Goal: Information Seeking & Learning: Check status

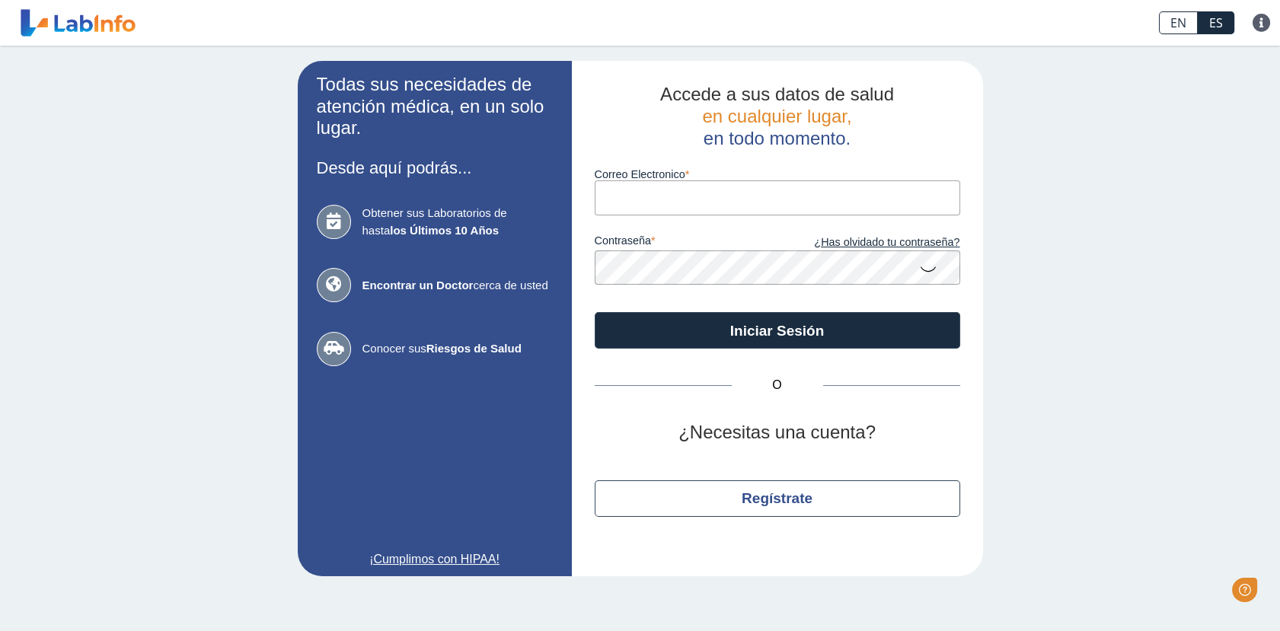
drag, startPoint x: 0, startPoint y: 0, endPoint x: 643, endPoint y: 201, distance: 673.6
click at [643, 201] on input "Correo Electronico" at bounding box center [778, 198] width 366 height 34
type input "[EMAIL_ADDRESS][DOMAIN_NAME]"
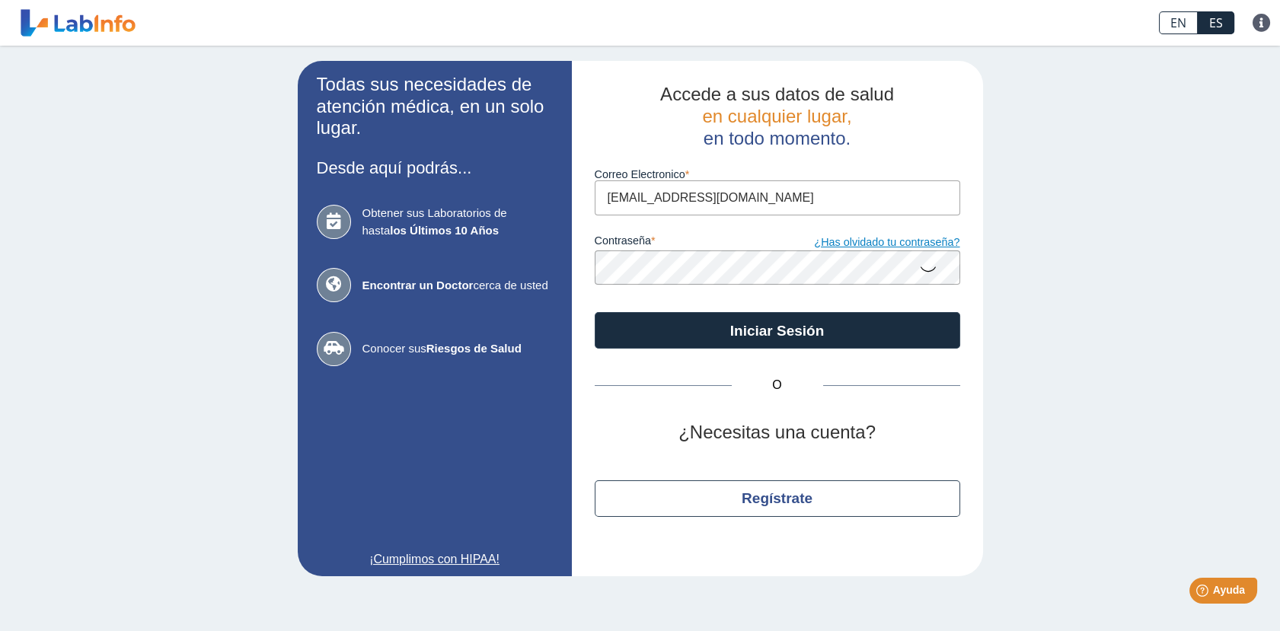
click at [859, 241] on link "¿Has olvidado tu contraseña?" at bounding box center [869, 243] width 183 height 17
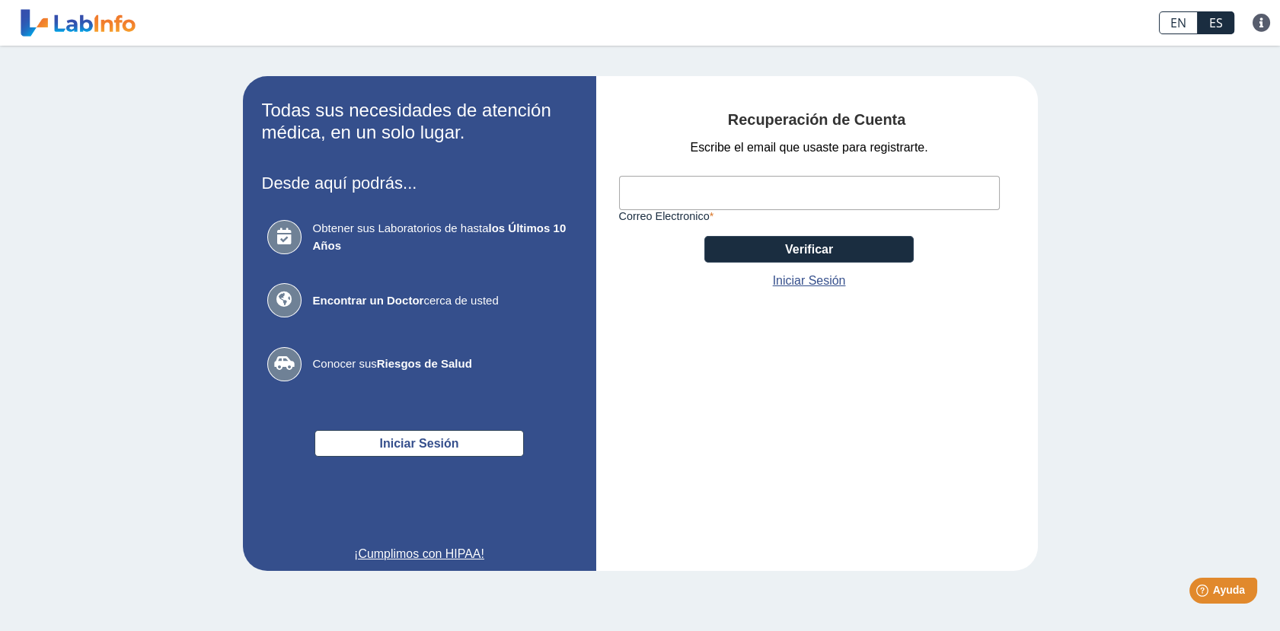
click at [635, 195] on input "Correo Electronico" at bounding box center [809, 193] width 381 height 34
type input "[EMAIL_ADDRESS][DOMAIN_NAME]"
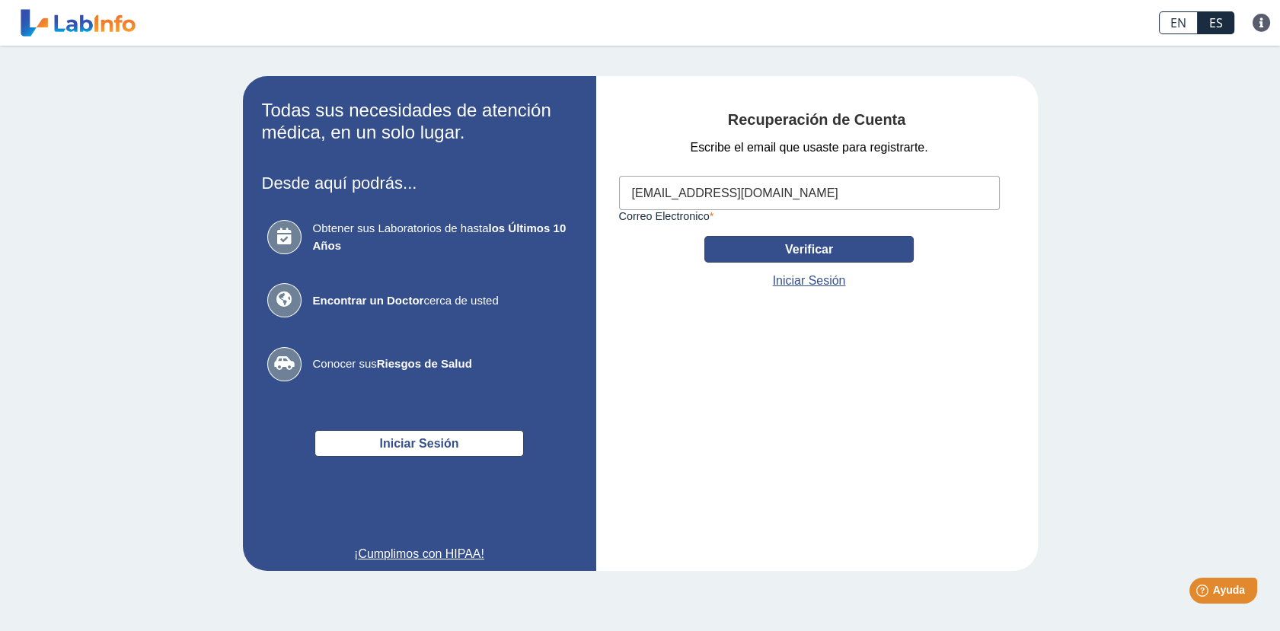
click at [782, 250] on button "Verificar" at bounding box center [809, 249] width 209 height 27
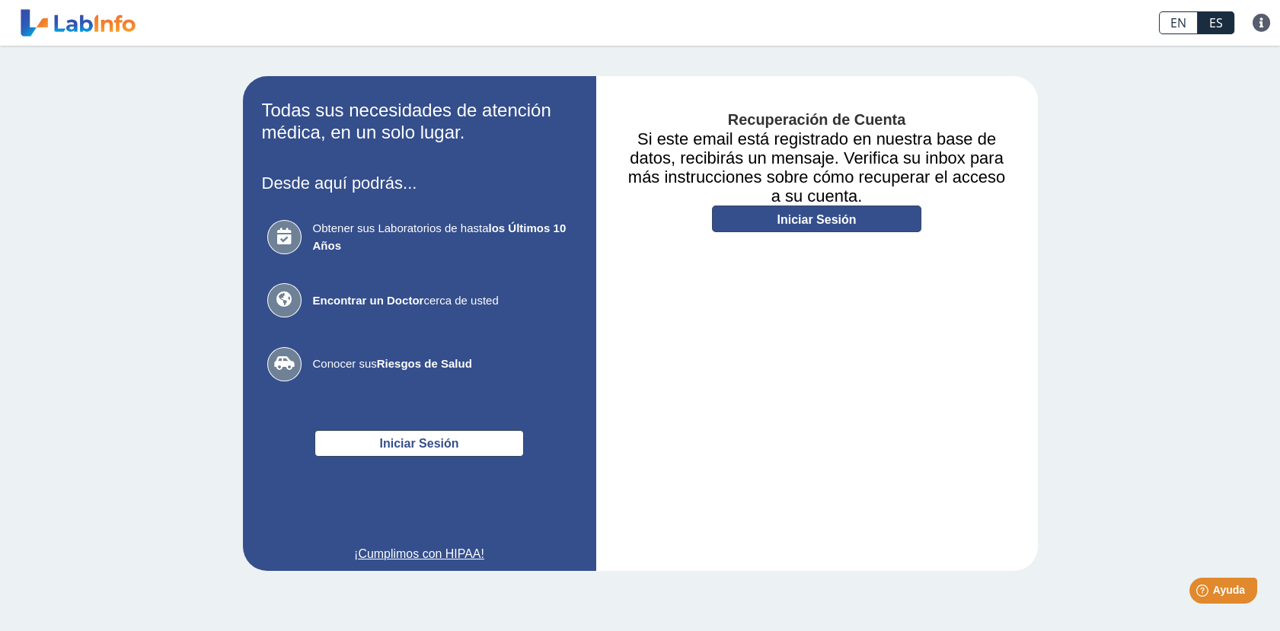
click at [768, 225] on link "Iniciar Sesión" at bounding box center [816, 219] width 209 height 27
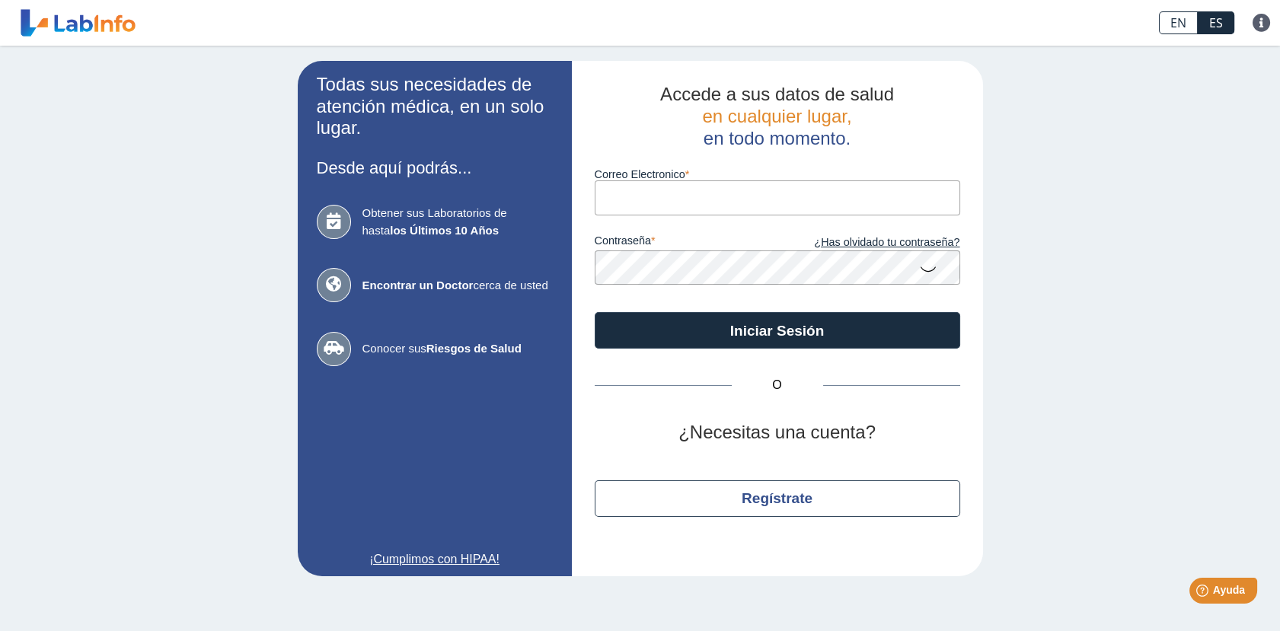
click at [607, 201] on input "Correo Electronico" at bounding box center [778, 198] width 366 height 34
type input "[EMAIL_ADDRESS][DOMAIN_NAME]"
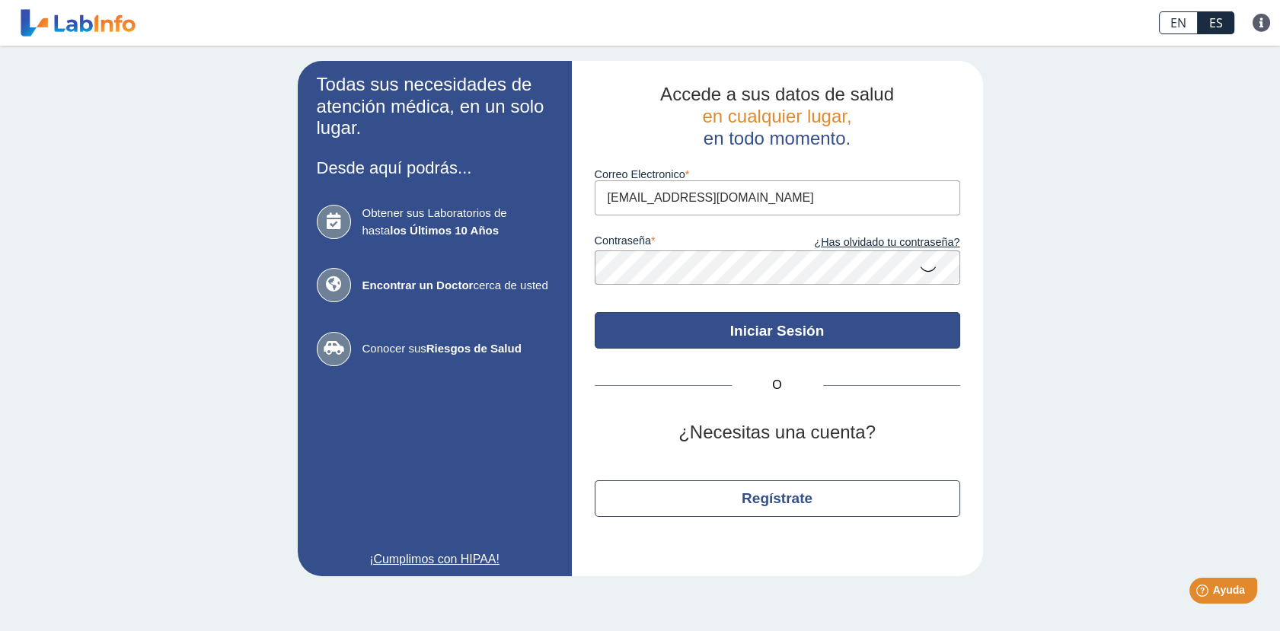
click at [710, 325] on button "Iniciar Sesión" at bounding box center [778, 330] width 366 height 37
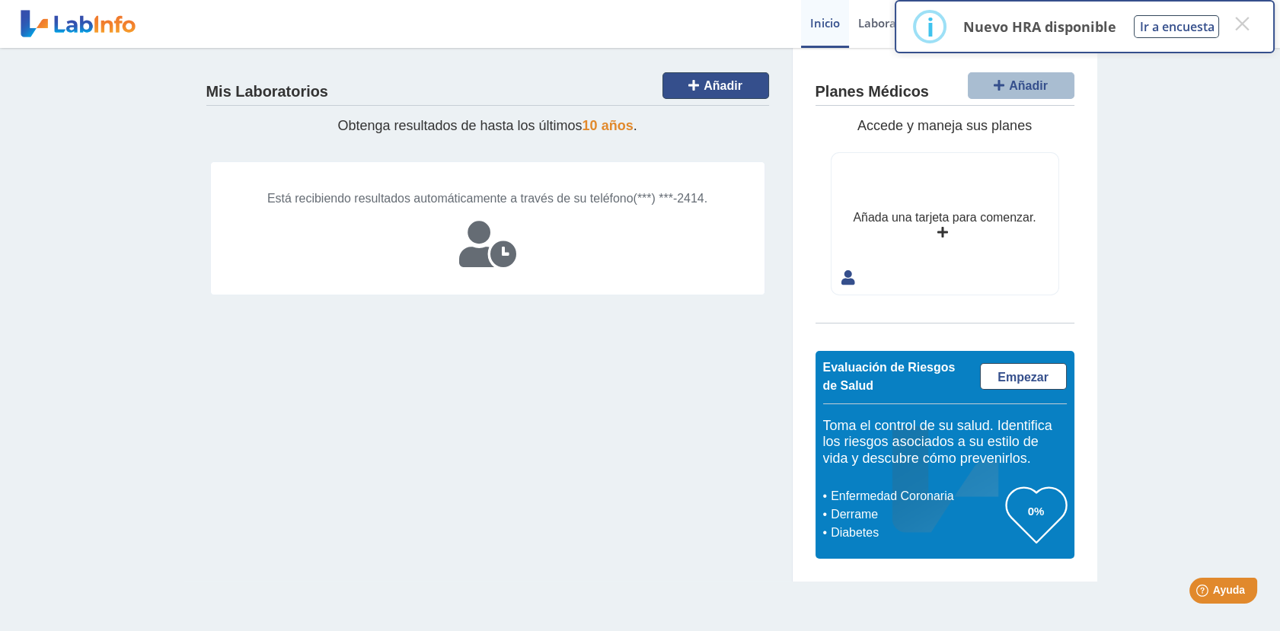
click at [699, 83] on icon at bounding box center [694, 85] width 11 height 12
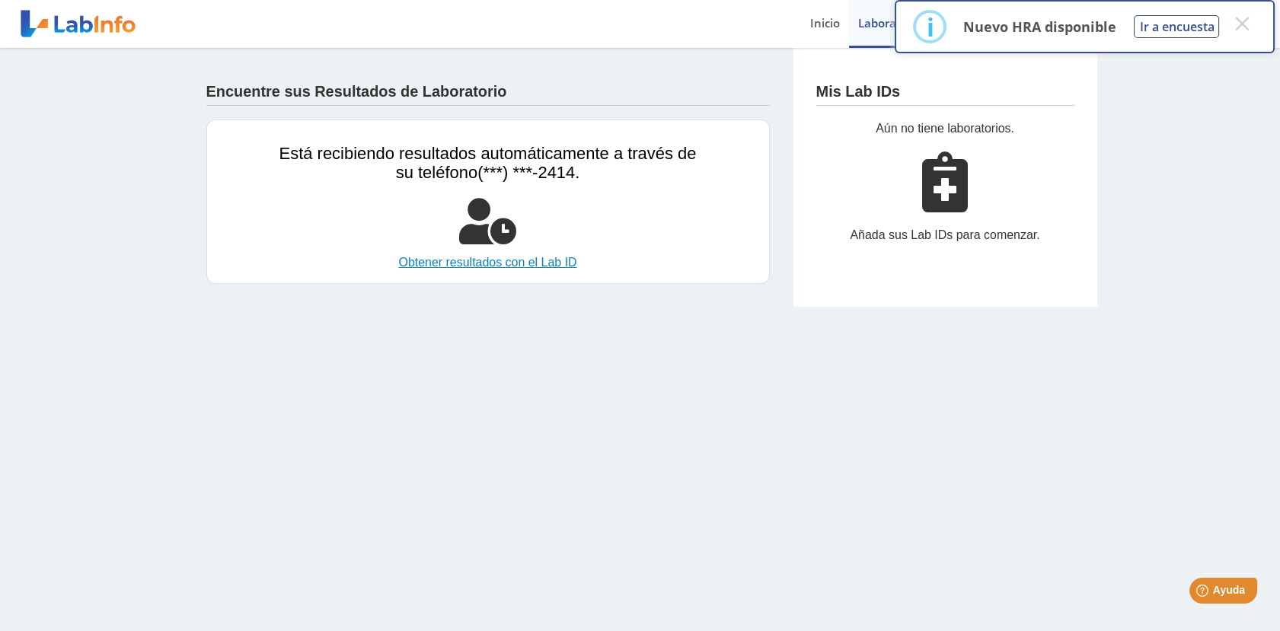
click at [494, 261] on link "Obtener resultados con el Lab ID" at bounding box center [488, 263] width 417 height 18
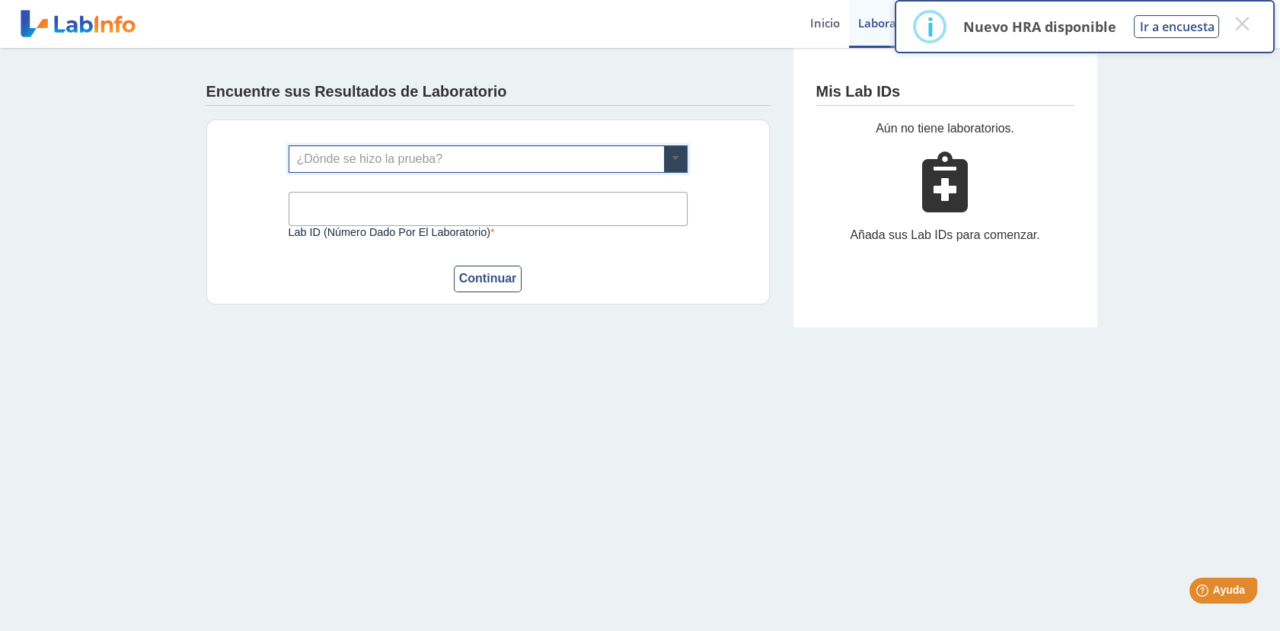
click at [671, 155] on span at bounding box center [675, 159] width 23 height 26
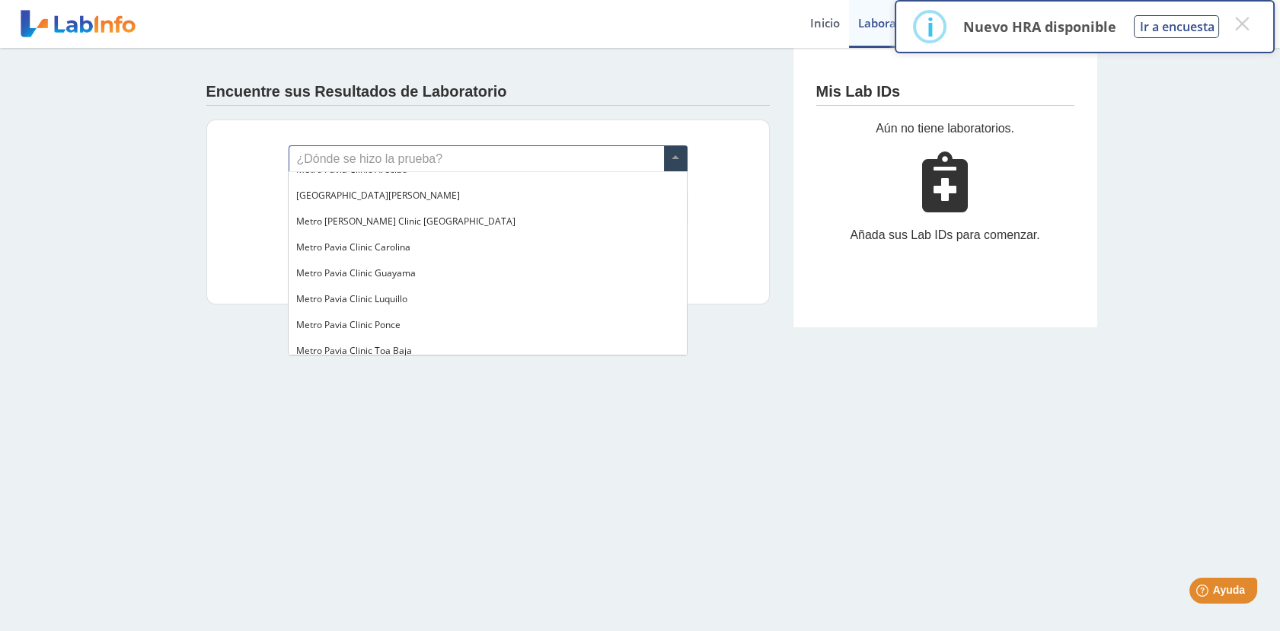
scroll to position [1084, 0]
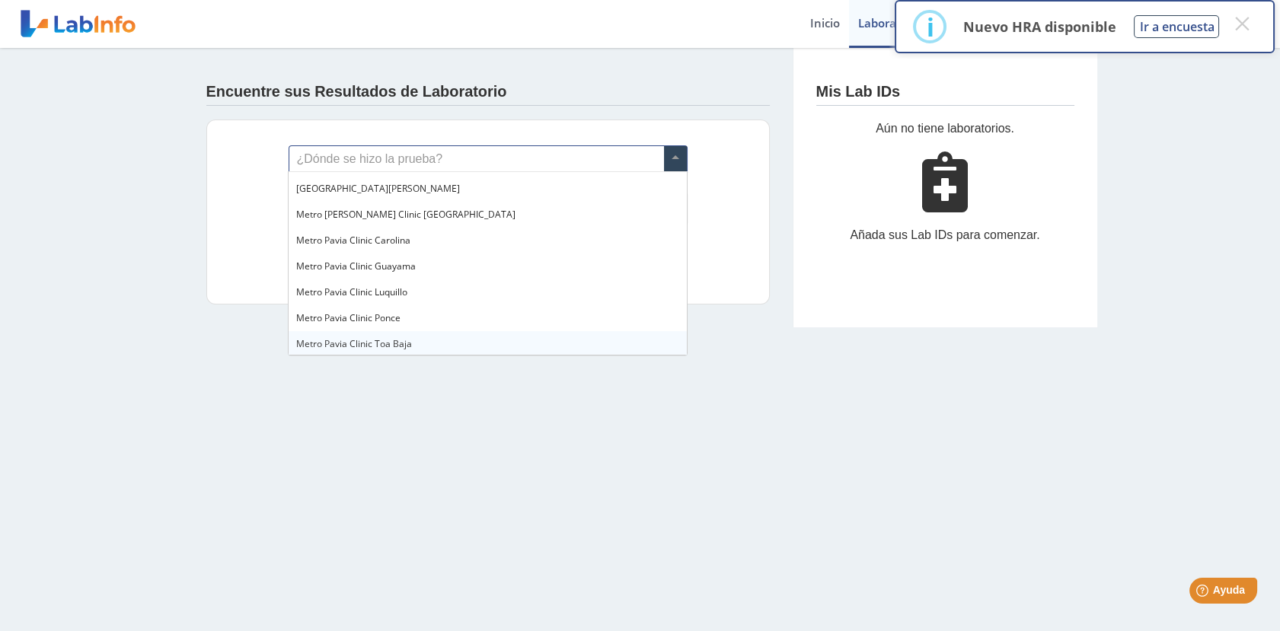
click at [418, 338] on div "Metro Pavia Clinic Toa Baja" at bounding box center [488, 344] width 398 height 26
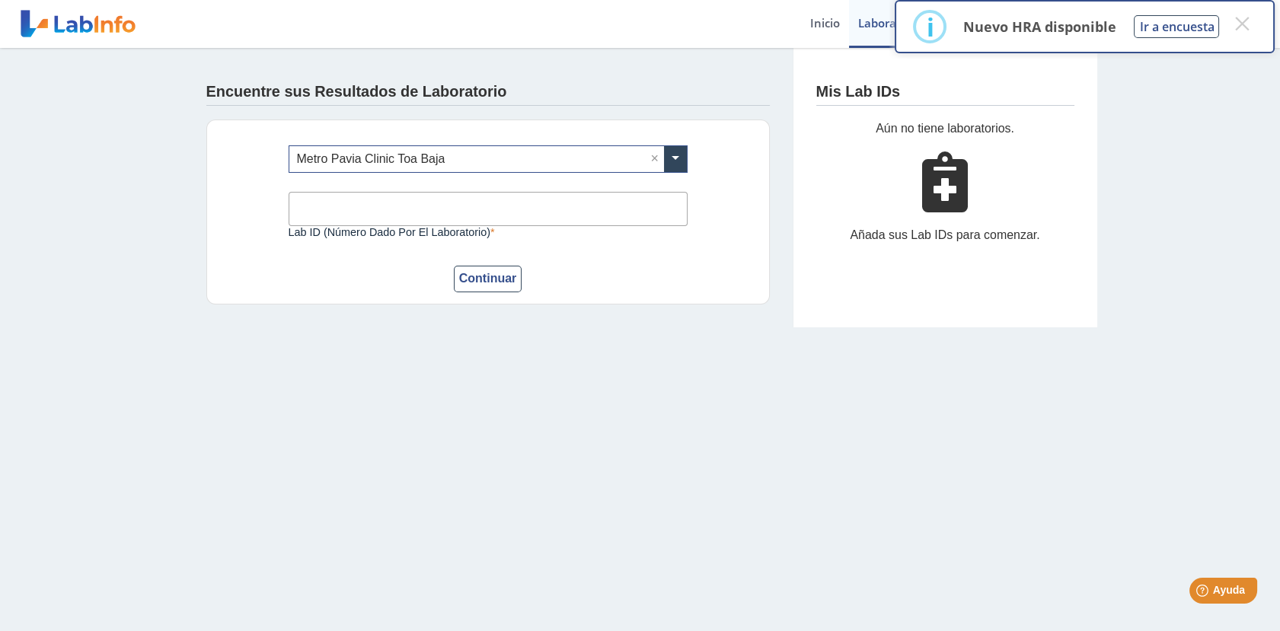
click at [431, 205] on input "Lab ID (número dado por el laboratorio)" at bounding box center [488, 209] width 399 height 34
type input "[EMAIL_ADDRESS][DOMAIN_NAME]"
click at [465, 281] on button "Continuar" at bounding box center [488, 279] width 69 height 27
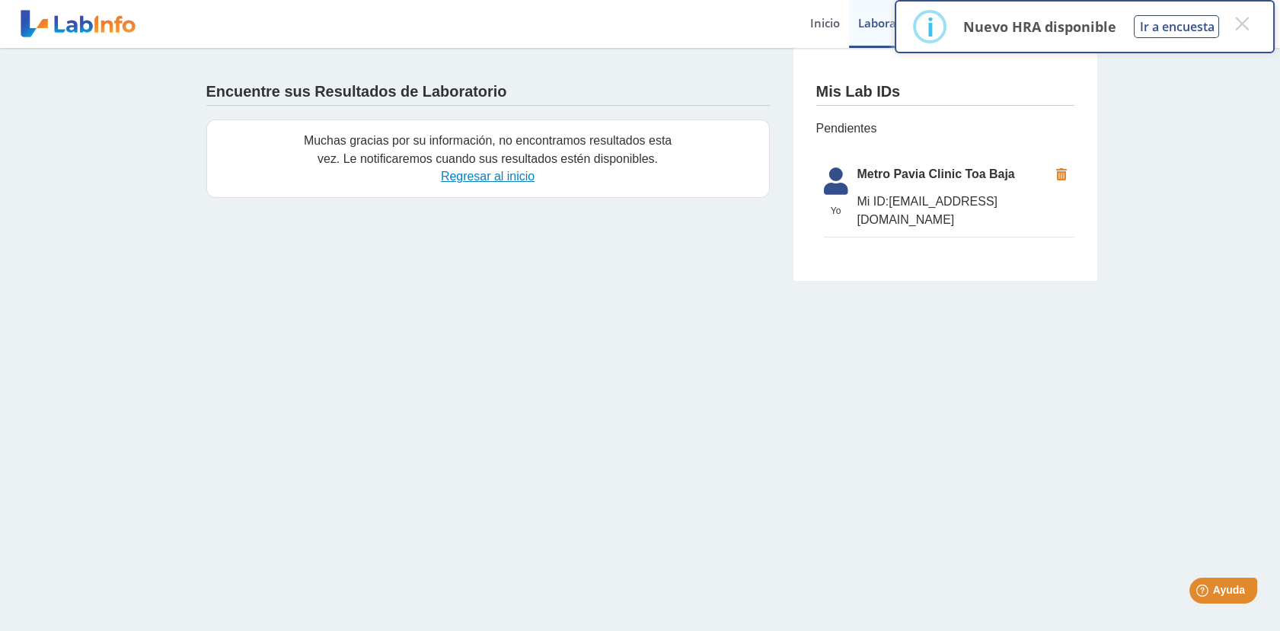
click at [496, 177] on link "Regresar al inicio" at bounding box center [488, 176] width 94 height 13
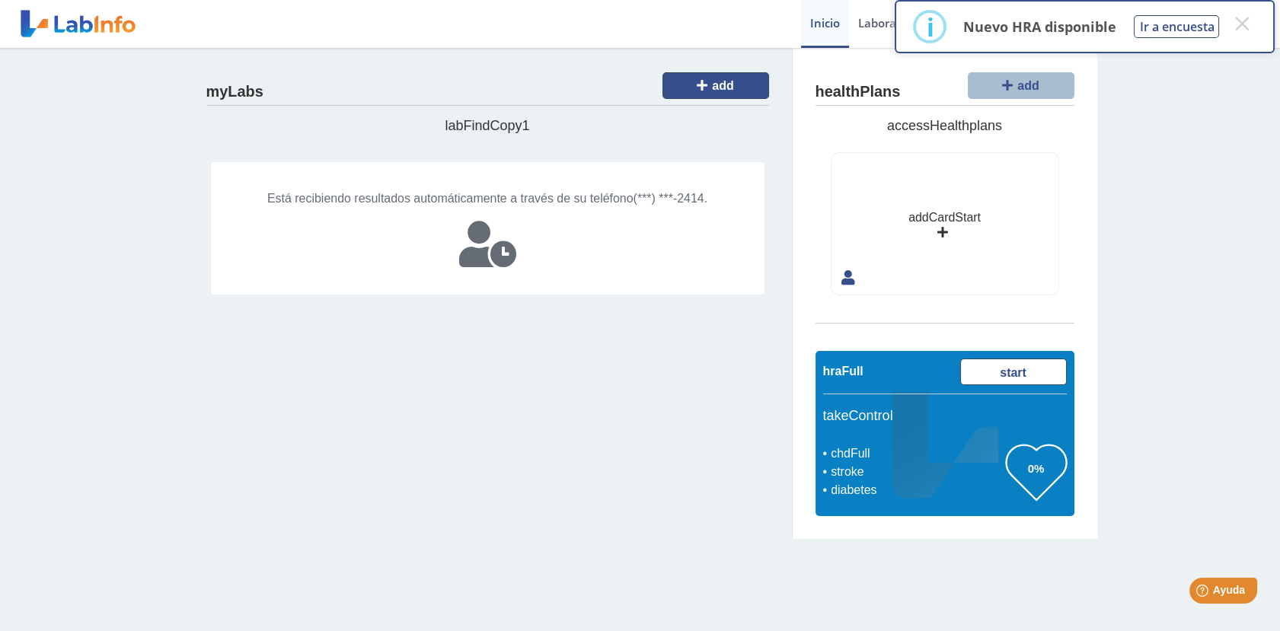
click at [670, 86] on button "add" at bounding box center [716, 85] width 107 height 27
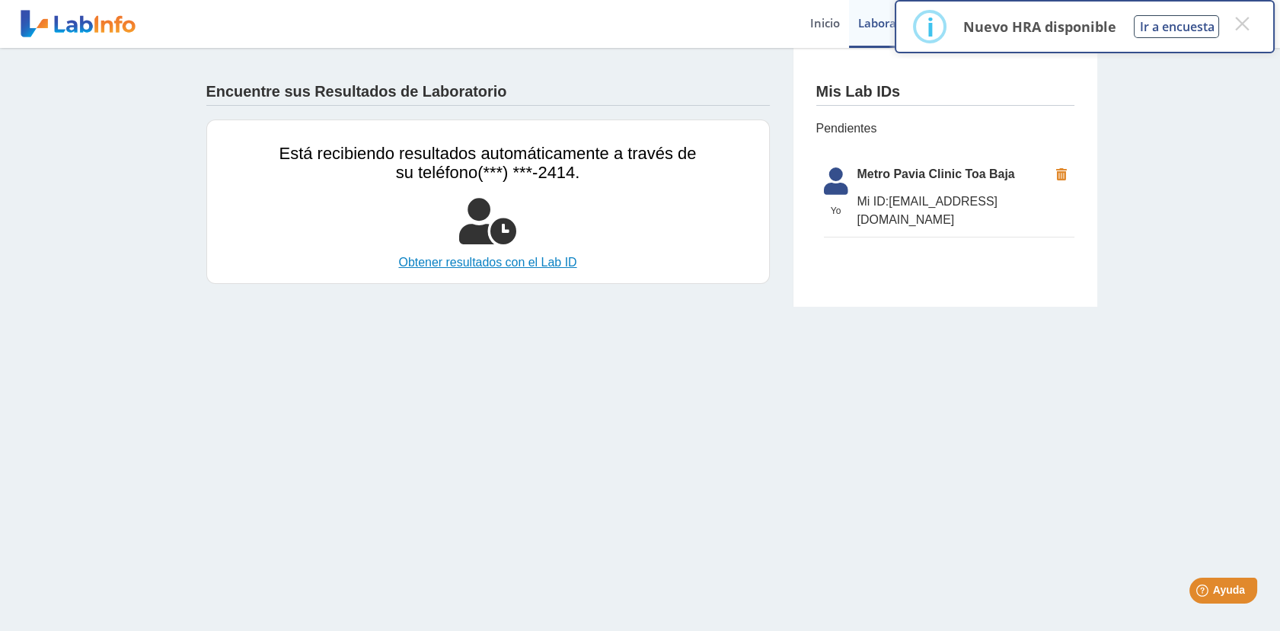
click at [515, 263] on link "Obtener resultados con el Lab ID" at bounding box center [488, 263] width 417 height 18
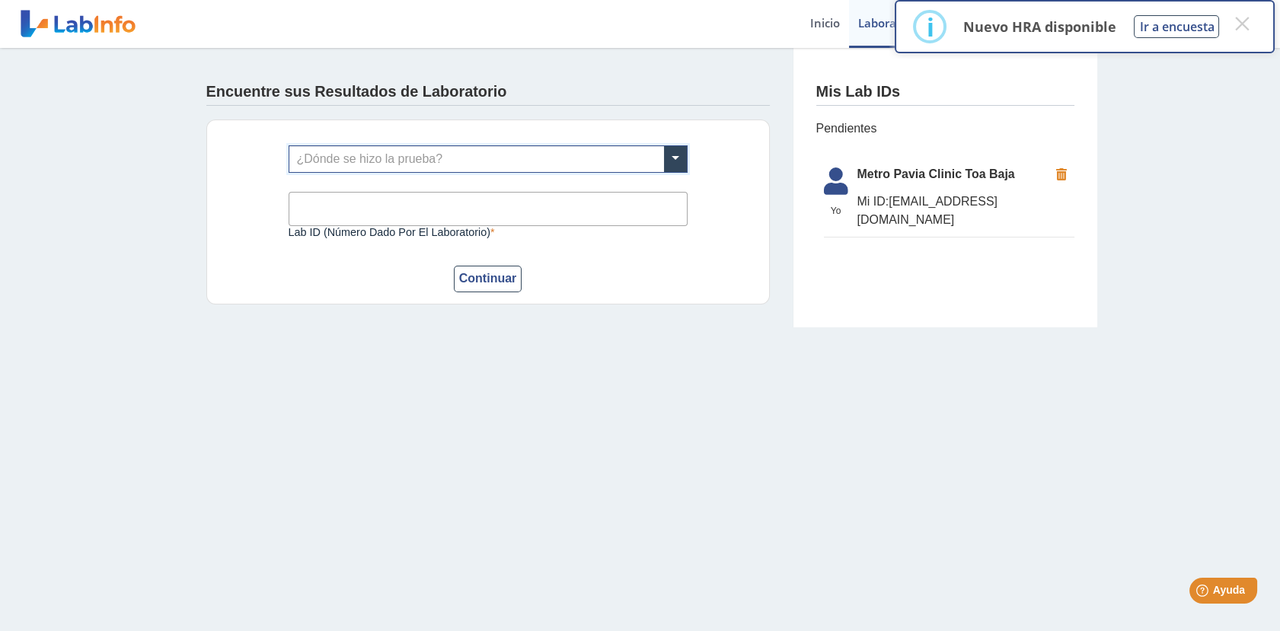
click at [432, 161] on input "text" at bounding box center [488, 159] width 398 height 26
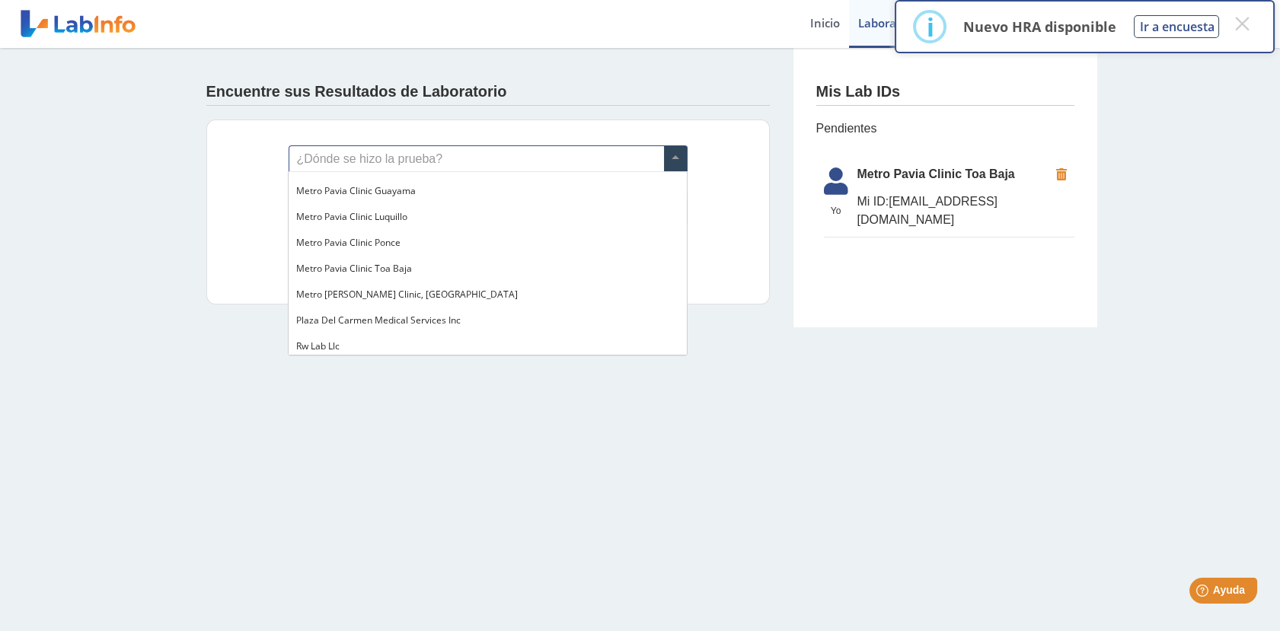
scroll to position [1185, 0]
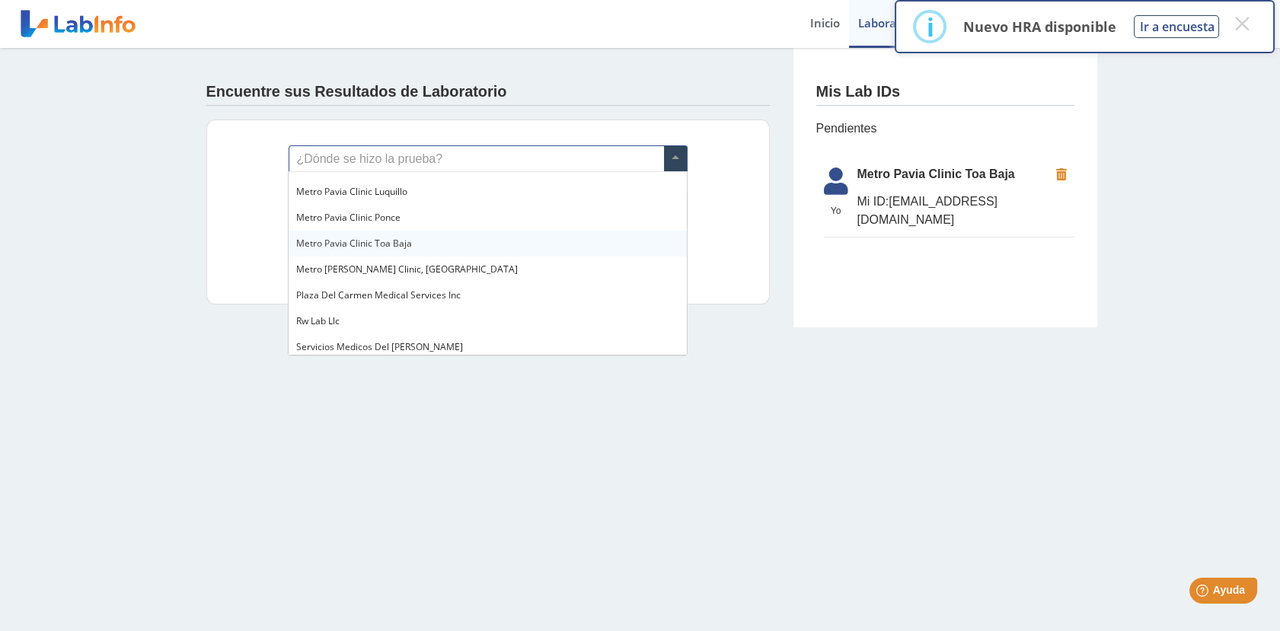
click at [423, 248] on div "Metro Pavia Clinic Toa Baja" at bounding box center [488, 244] width 398 height 26
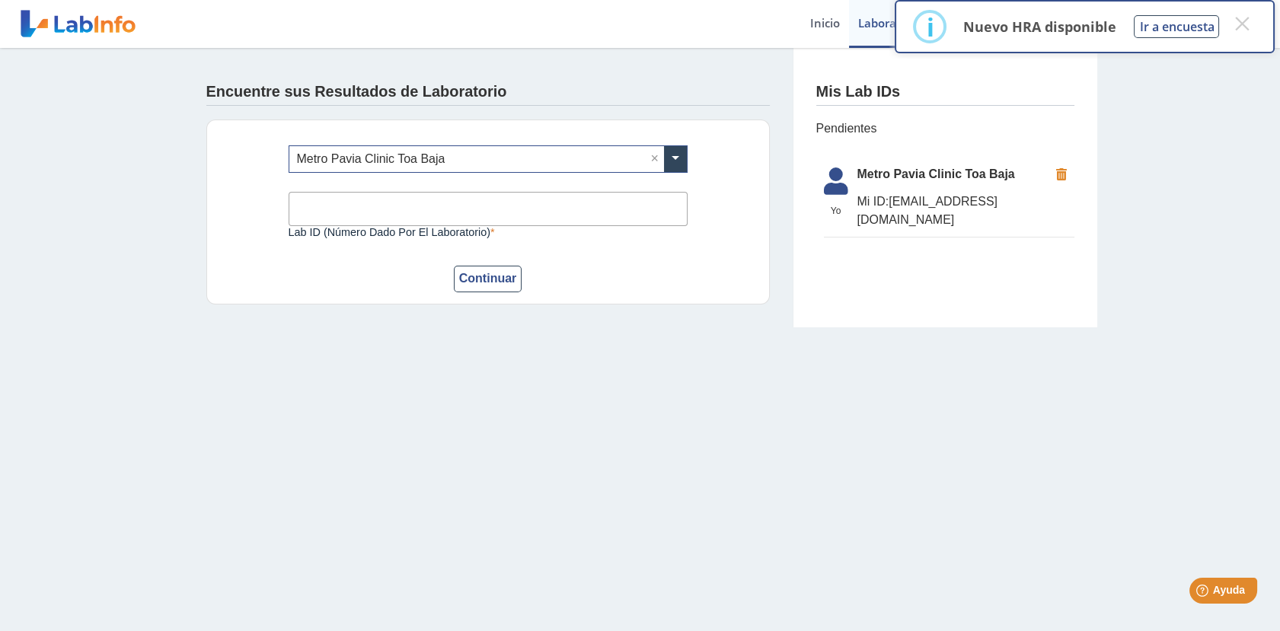
click at [424, 206] on input "Lab ID (número dado por el laboratorio)" at bounding box center [488, 209] width 399 height 34
type input "lp01"
click at [481, 280] on button "Continuar" at bounding box center [488, 279] width 69 height 27
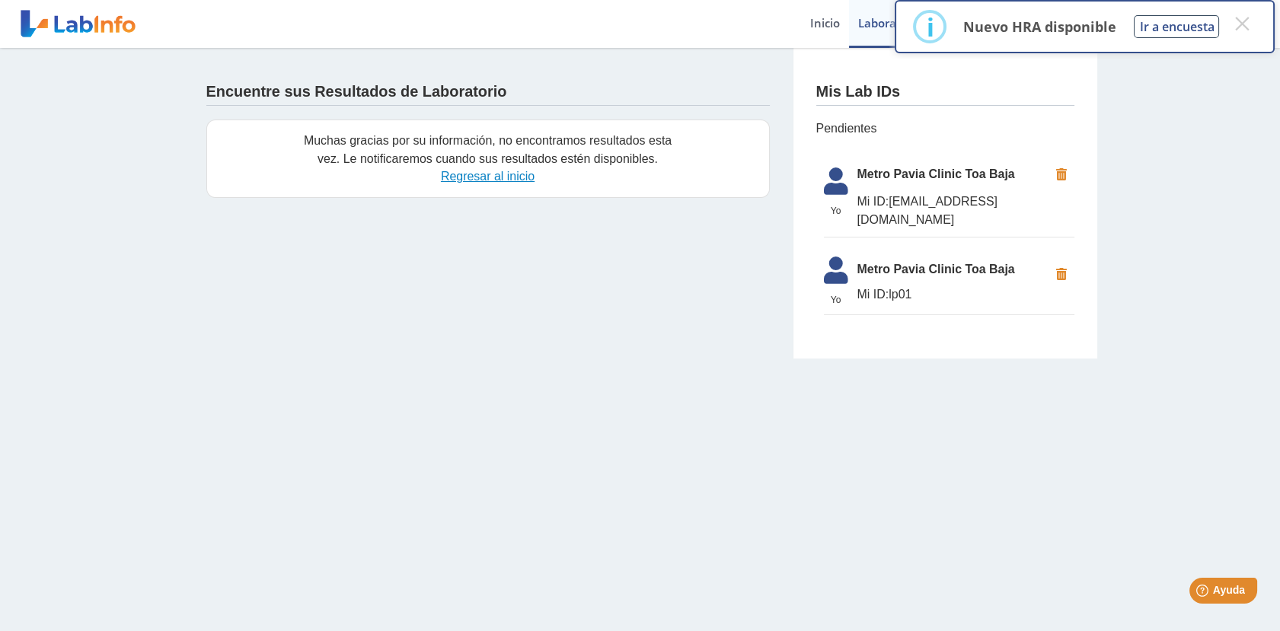
click at [487, 176] on link "Regresar al inicio" at bounding box center [488, 176] width 94 height 13
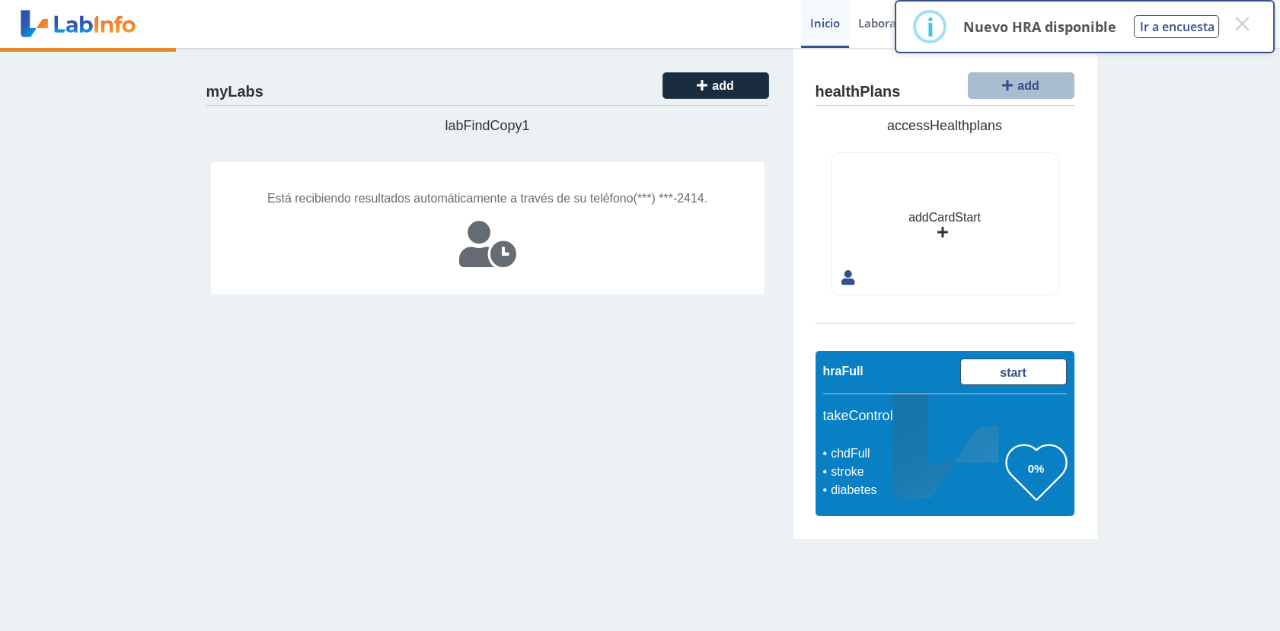
click at [584, 369] on div "myLabs add labFindCopy1 Está recibiendo resultados automáticamente a través de …" at bounding box center [488, 293] width 609 height 491
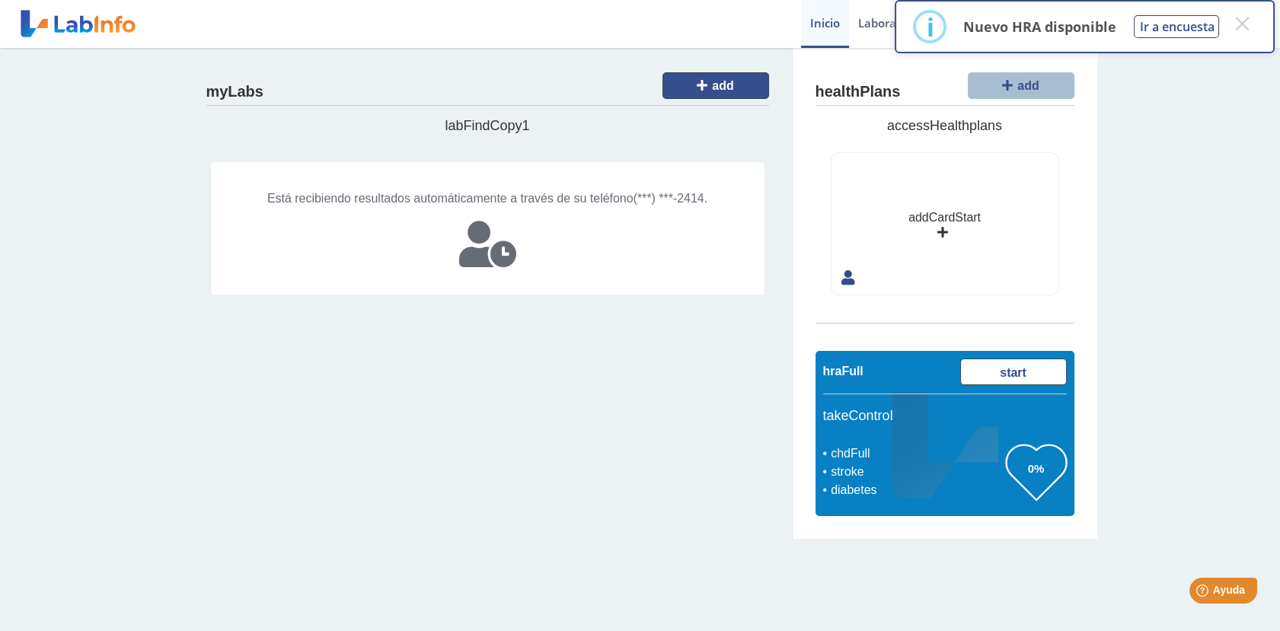
click at [720, 88] on span "add" at bounding box center [722, 85] width 21 height 13
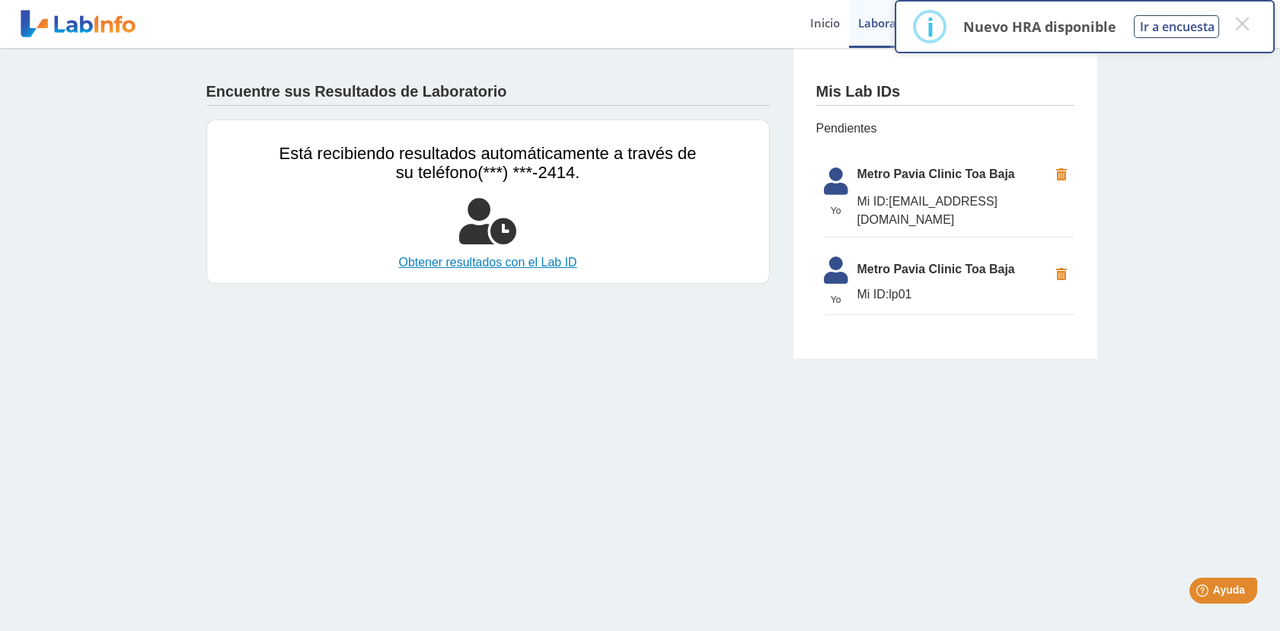
click at [516, 265] on link "Obtener resultados con el Lab ID" at bounding box center [488, 263] width 417 height 18
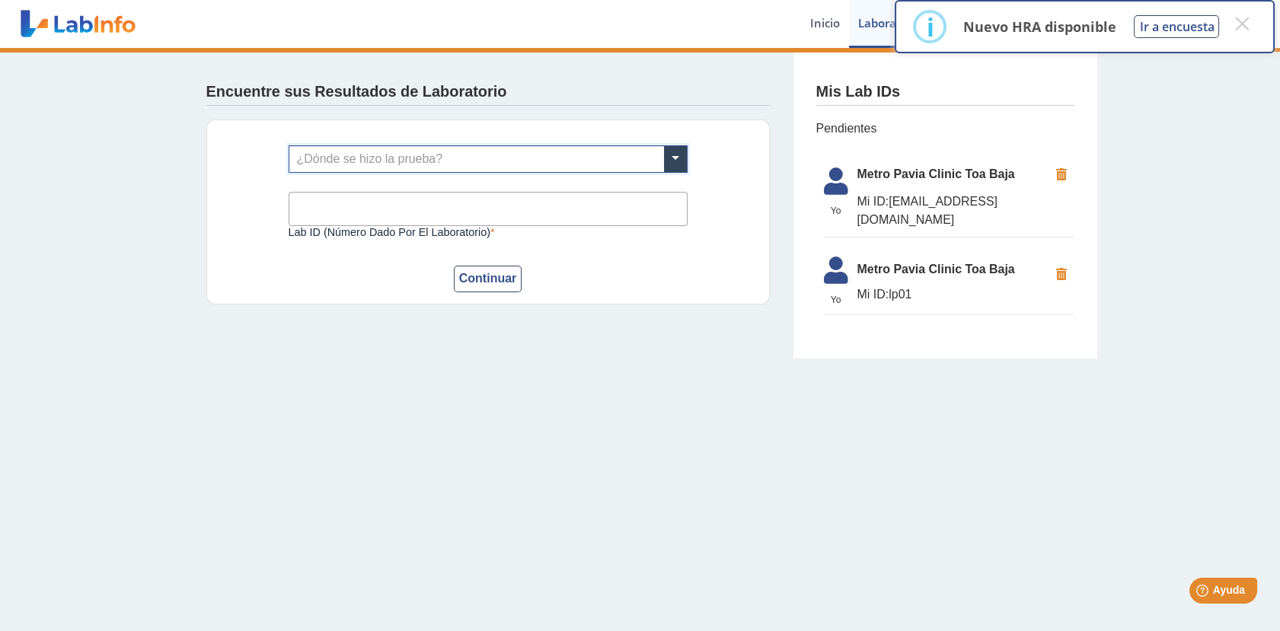
click at [371, 168] on input "text" at bounding box center [488, 159] width 398 height 26
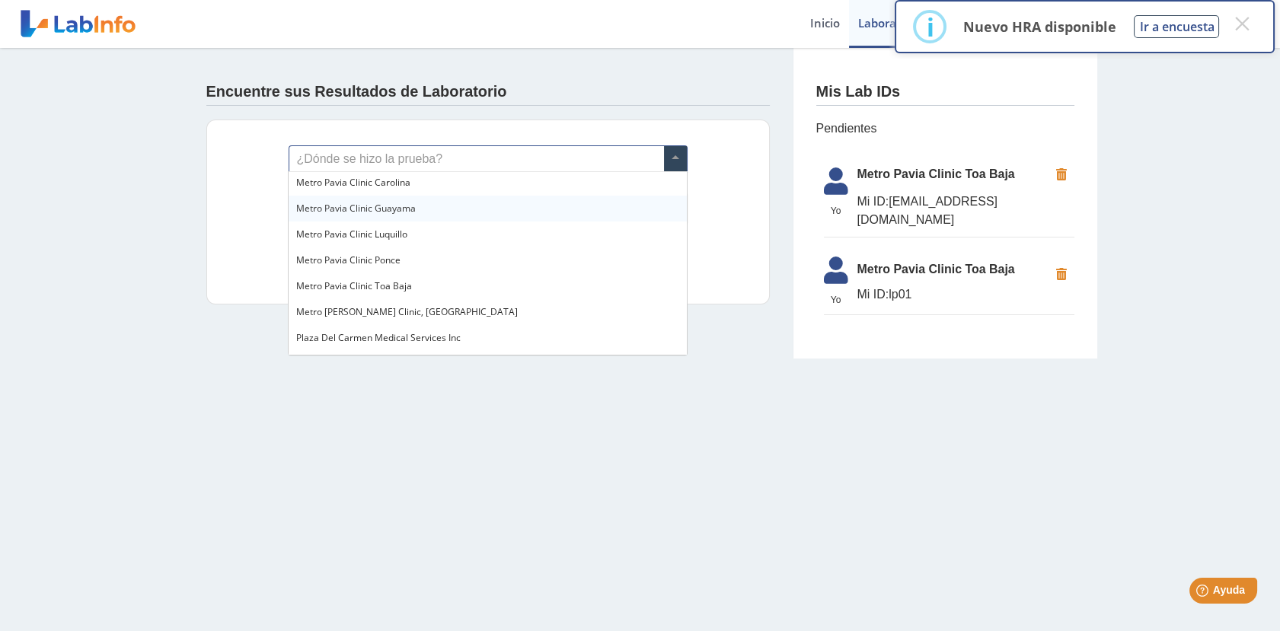
scroll to position [1157, 0]
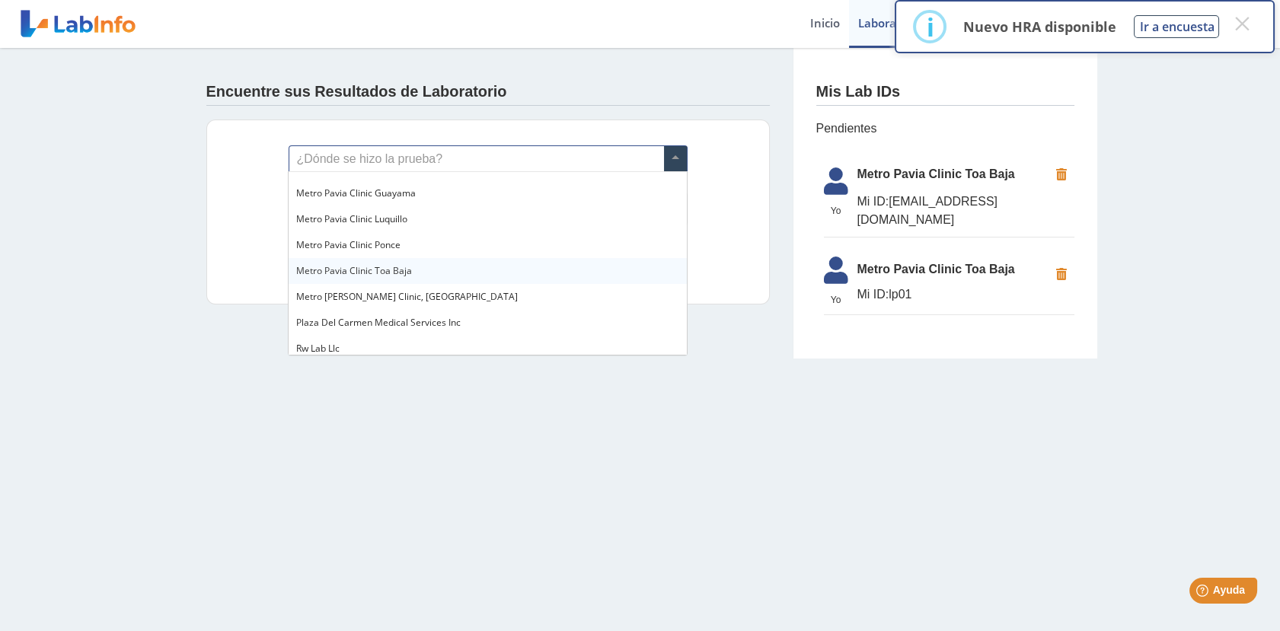
click at [412, 271] on div "Metro Pavia Clinic Toa Baja" at bounding box center [488, 271] width 398 height 26
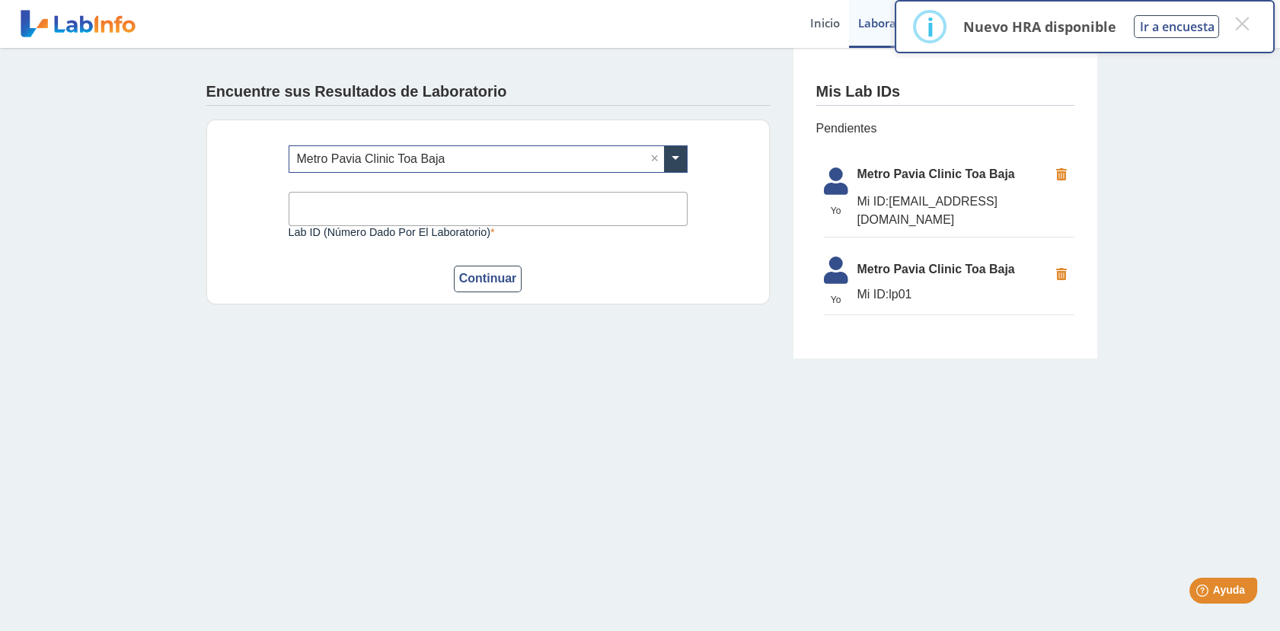
click at [396, 204] on input "Lab ID (número dado por el laboratorio)" at bounding box center [488, 209] width 399 height 34
drag, startPoint x: 353, startPoint y: 216, endPoint x: 332, endPoint y: 205, distance: 23.2
click at [280, 218] on div "¿Dónde se hizo la prueba? × Metro [PERSON_NAME] Clinic Toa Baja × 85025 Lab ID …" at bounding box center [488, 212] width 564 height 185
type input "101986"
click at [454, 266] on button "Continuar" at bounding box center [488, 279] width 69 height 27
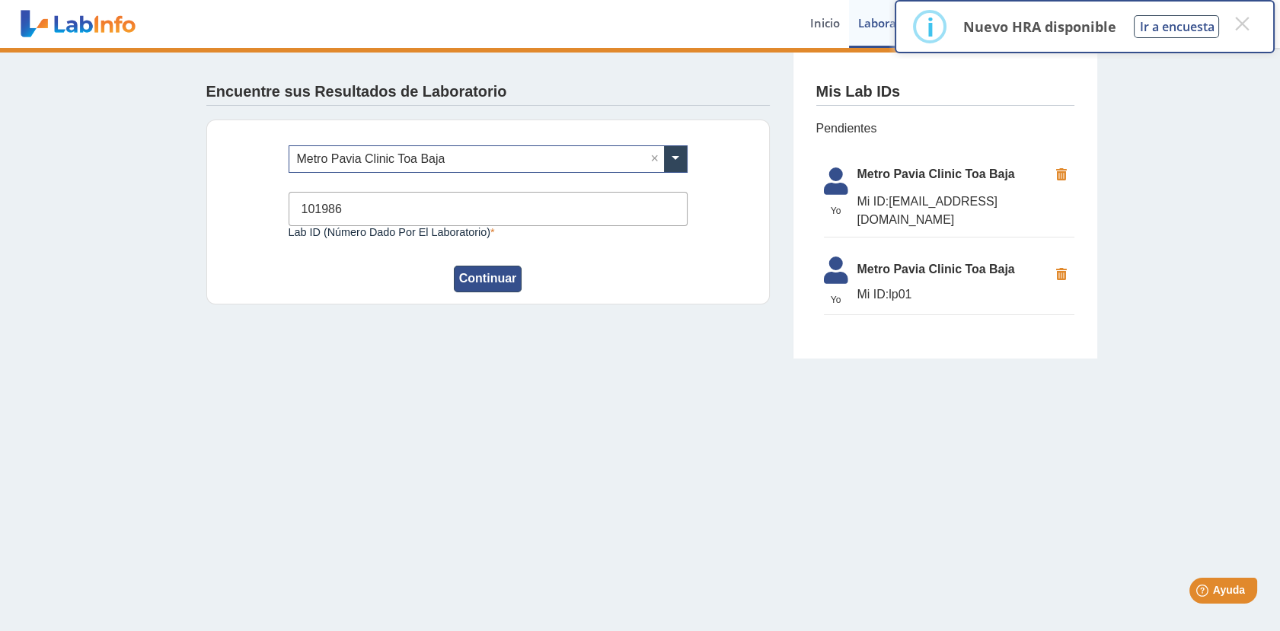
click at [479, 274] on button "Continuar" at bounding box center [488, 279] width 69 height 27
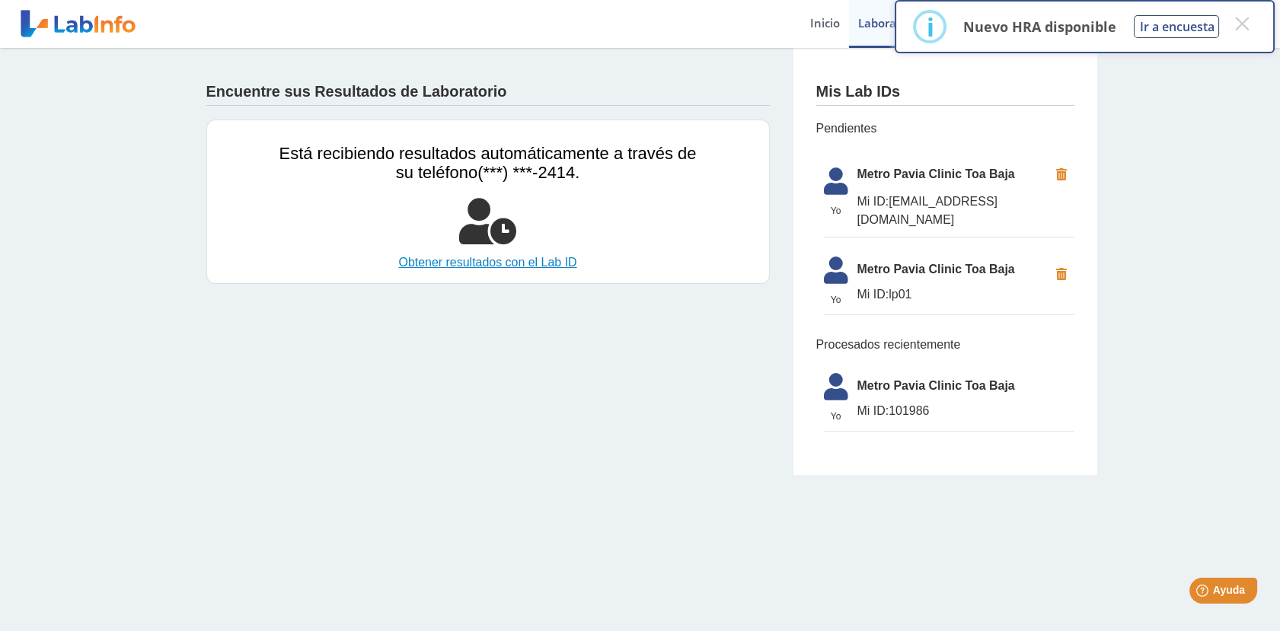
click at [458, 259] on link "Obtener resultados con el Lab ID" at bounding box center [488, 263] width 417 height 18
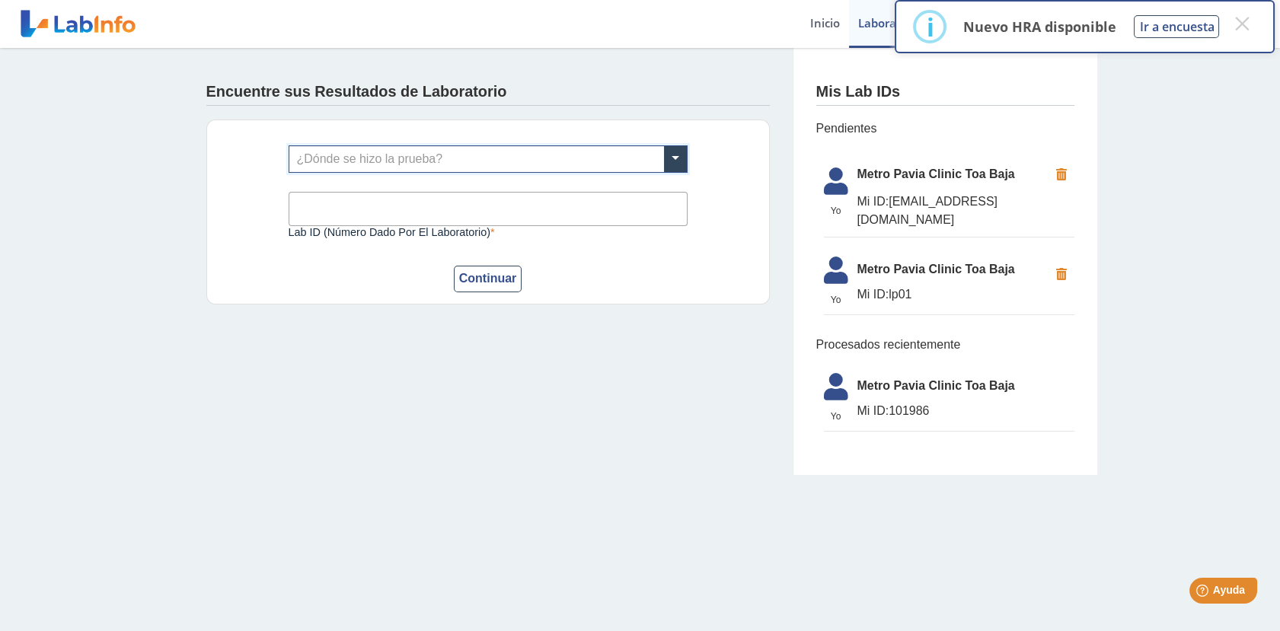
click at [417, 157] on input "text" at bounding box center [488, 159] width 398 height 26
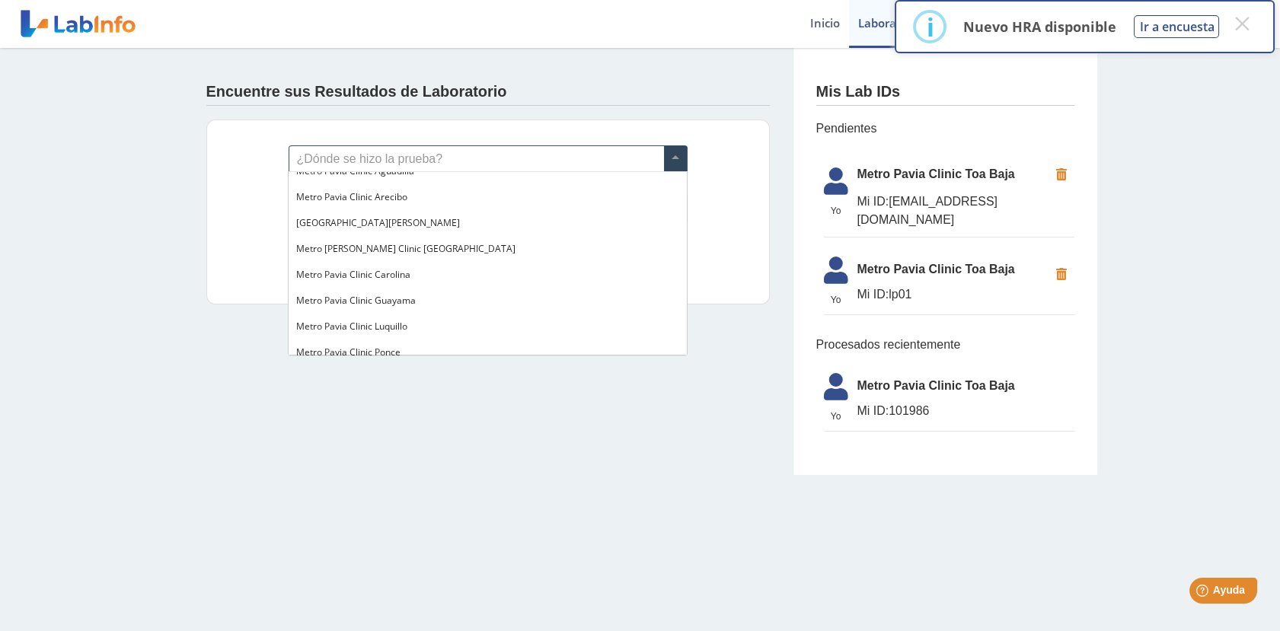
scroll to position [1077, 0]
click at [411, 343] on div "Metro Pavia Clinic Toa Baja" at bounding box center [488, 351] width 398 height 26
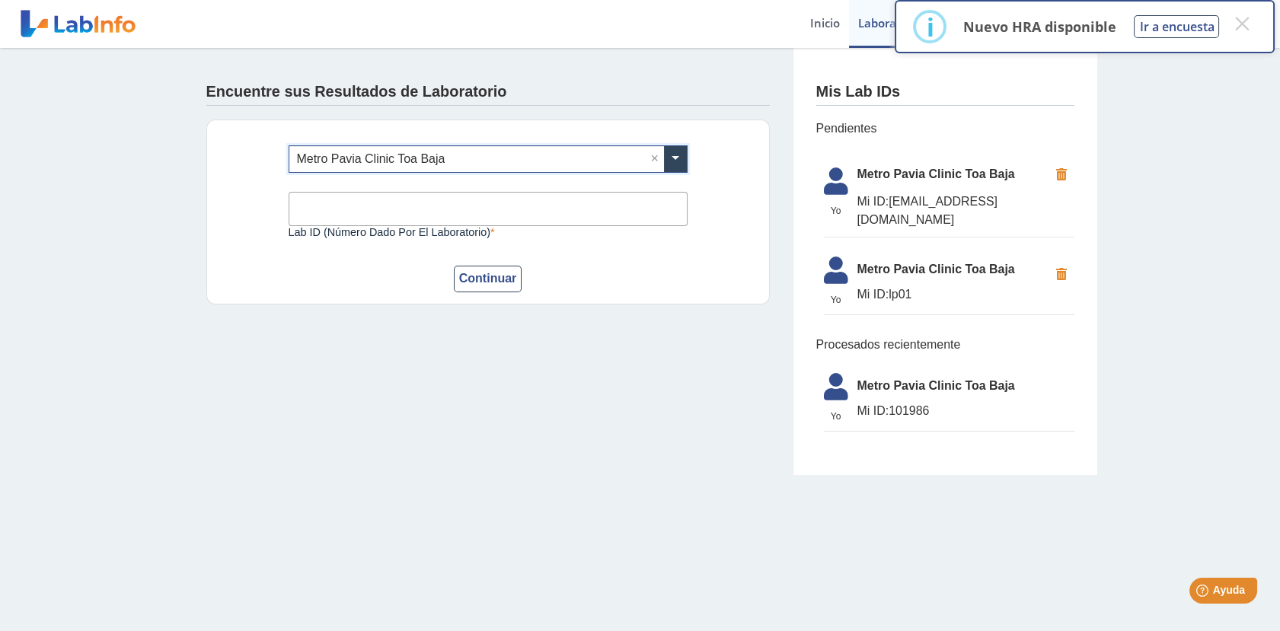
click at [369, 202] on input "Lab ID (número dado por el laboratorio)" at bounding box center [488, 209] width 399 height 34
type input "101986"
click at [488, 286] on button "Continuar" at bounding box center [488, 279] width 69 height 27
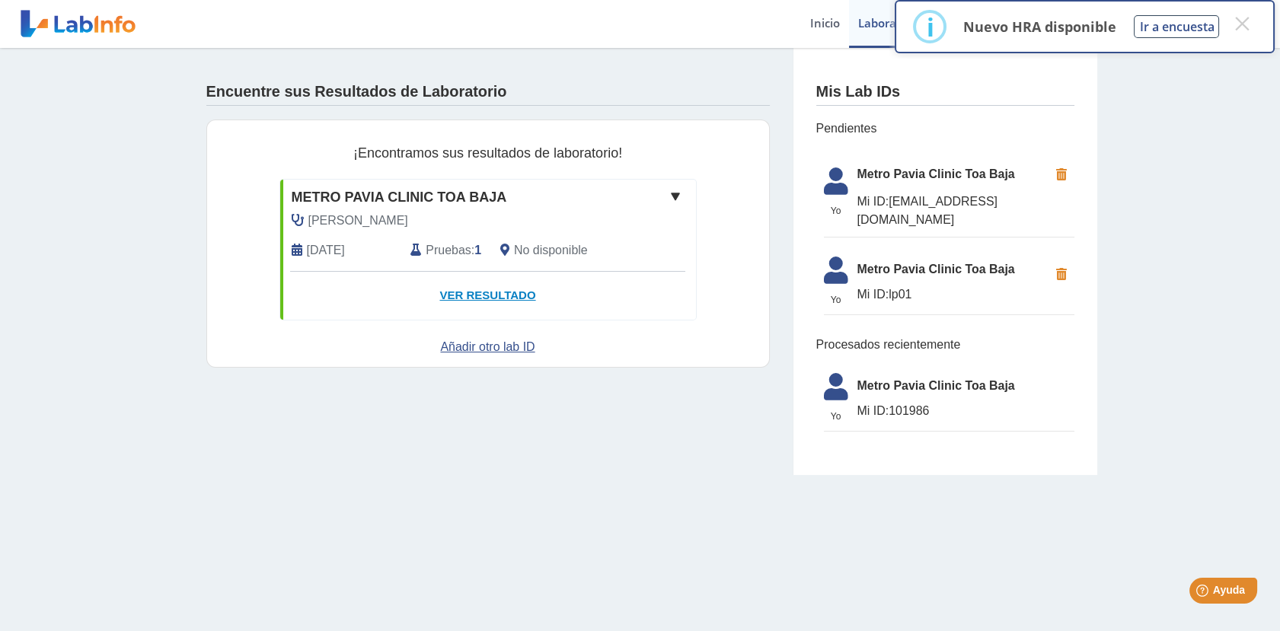
click at [481, 291] on link "Ver Resultado" at bounding box center [488, 296] width 416 height 48
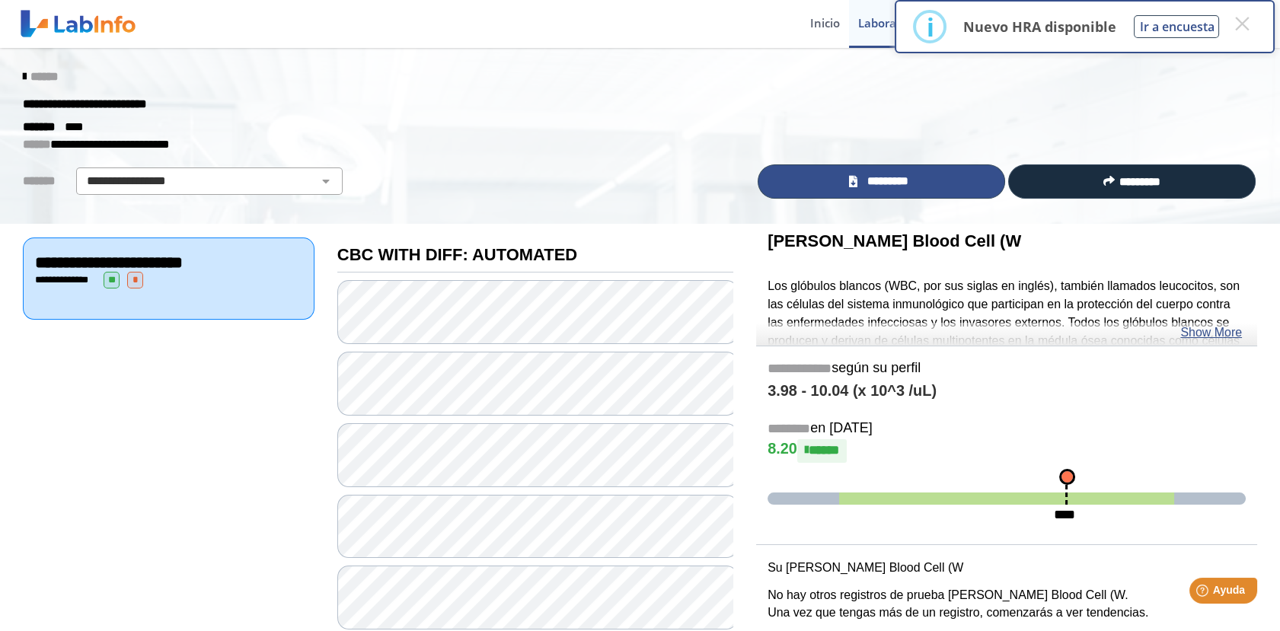
click at [798, 187] on link "*********" at bounding box center [882, 182] width 248 height 34
